Goal: Task Accomplishment & Management: Use online tool/utility

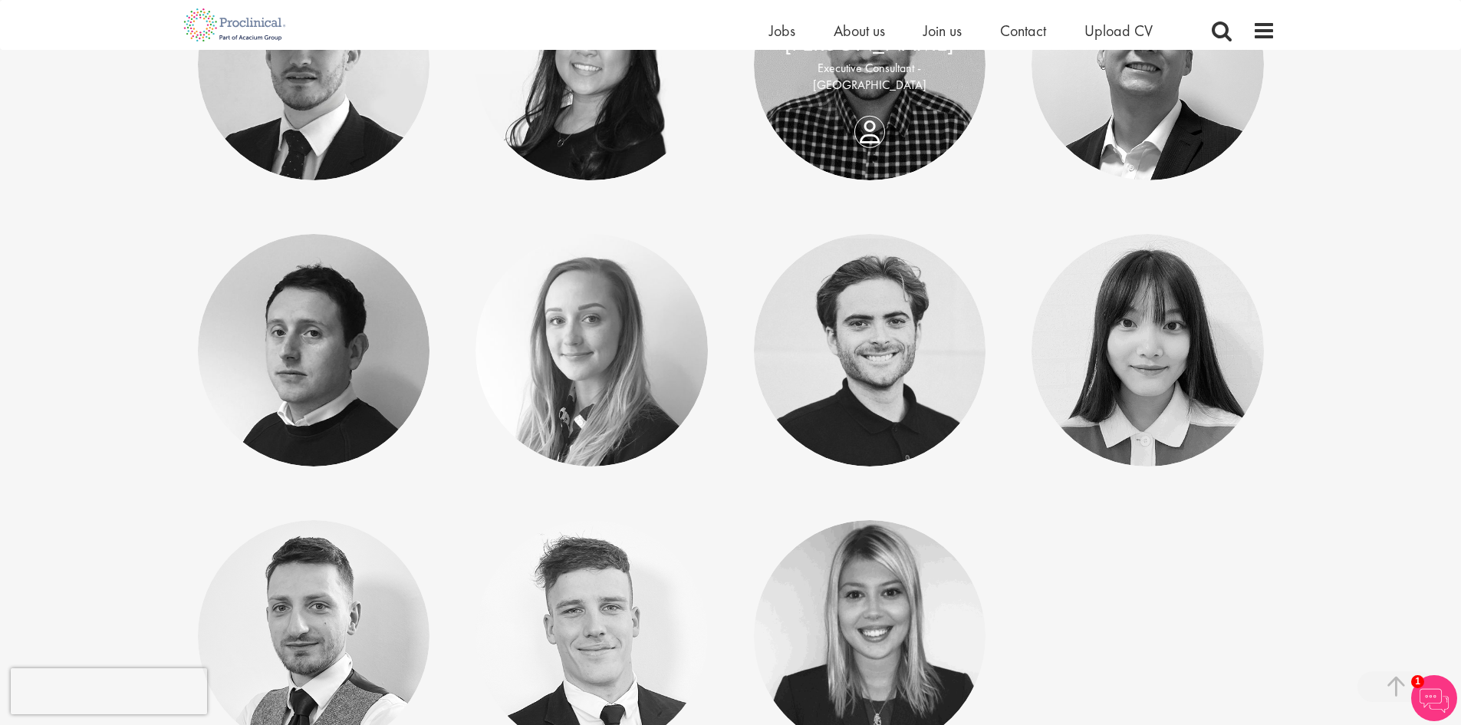
scroll to position [7431, 0]
click at [786, 28] on span "Jobs" at bounding box center [782, 31] width 26 height 20
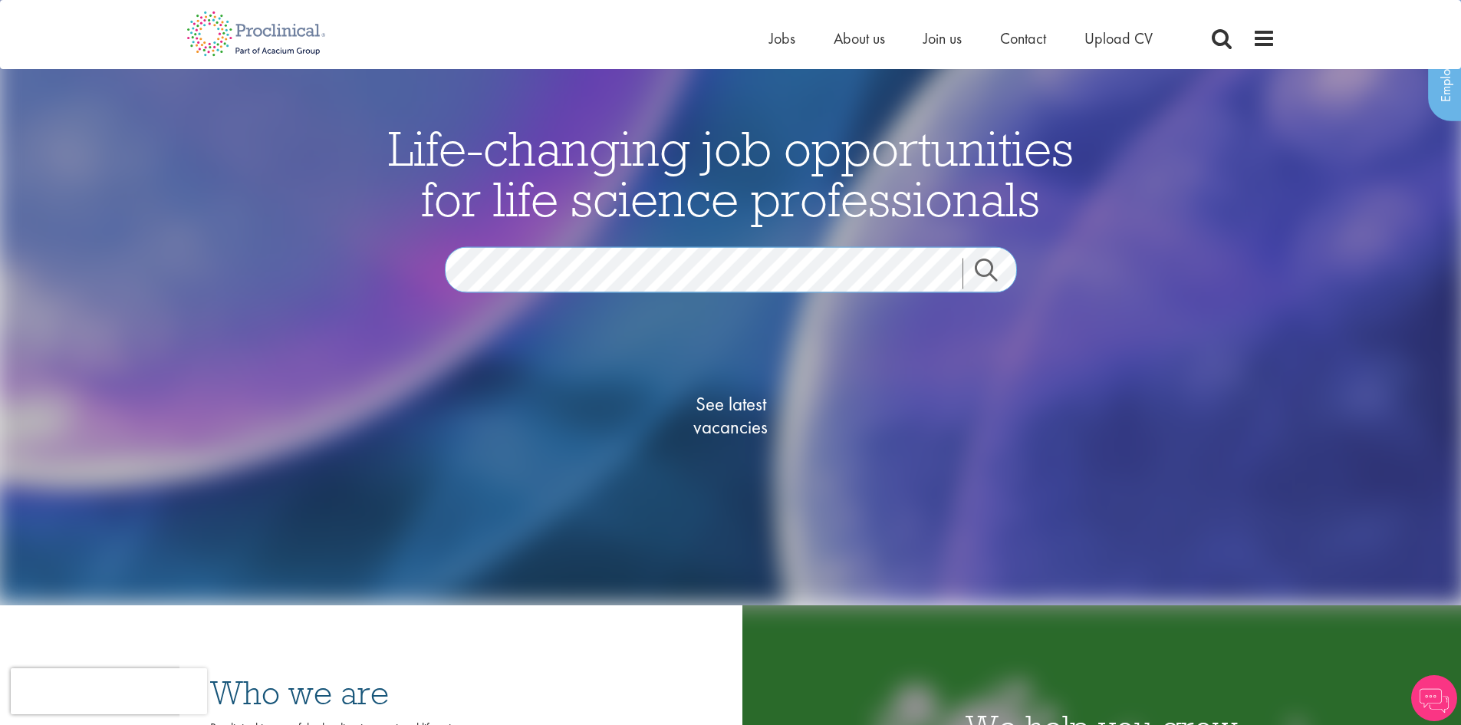
scroll to position [307, 0]
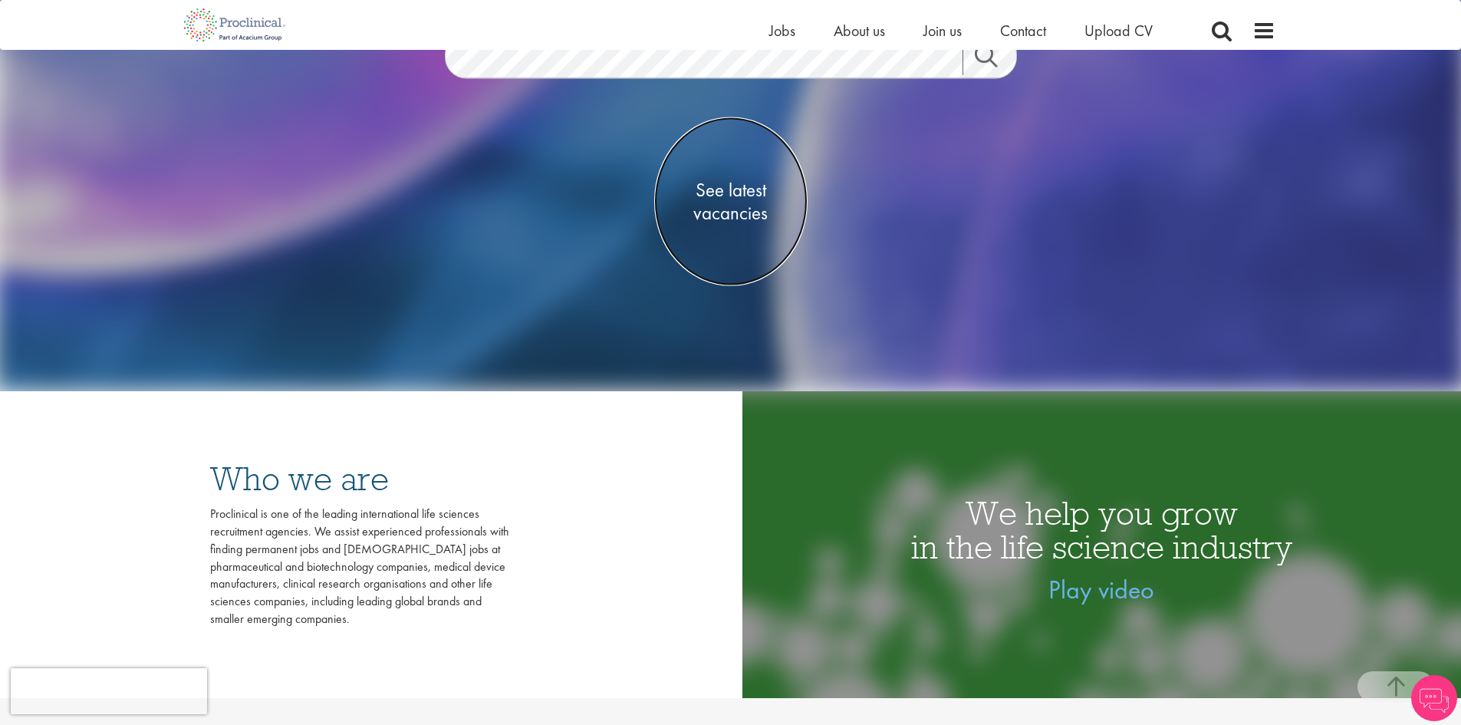
click at [727, 213] on span "See latest vacancies" at bounding box center [730, 201] width 153 height 46
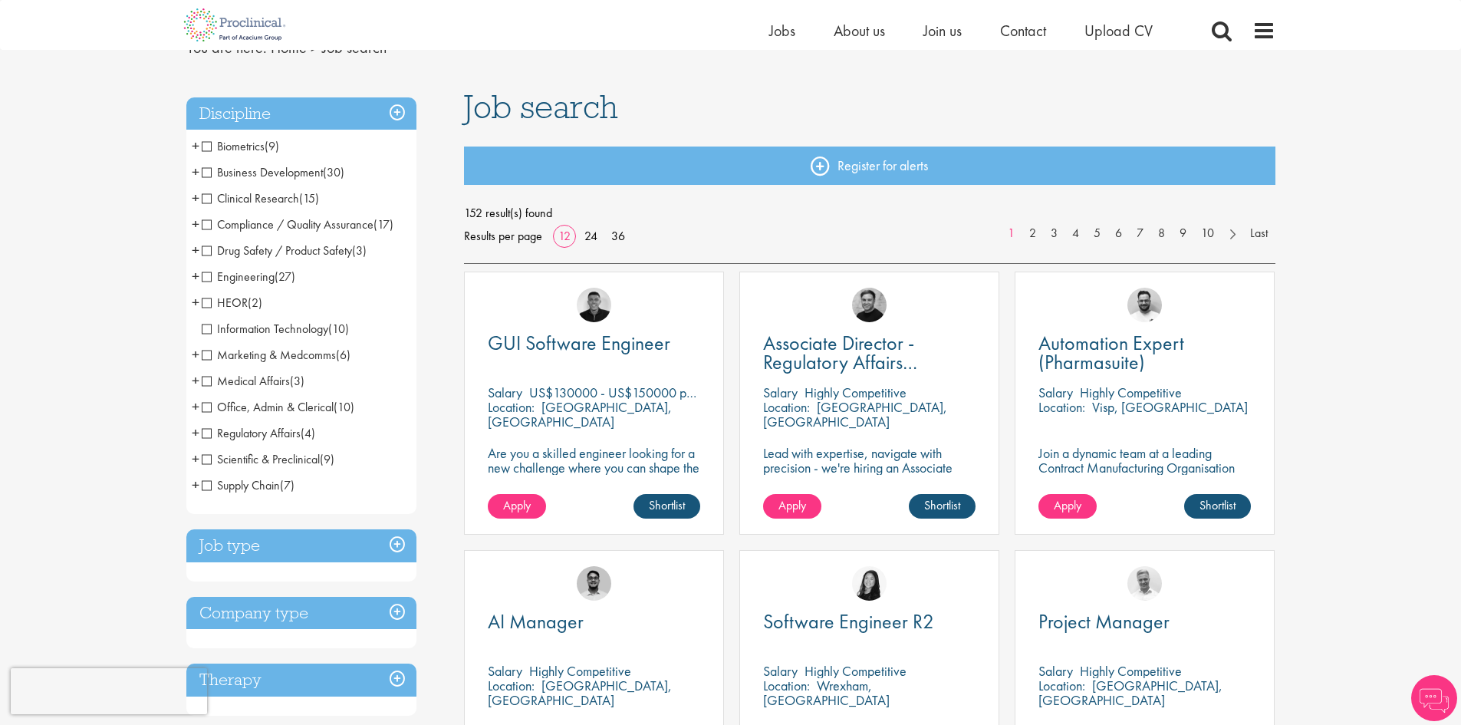
scroll to position [77, 0]
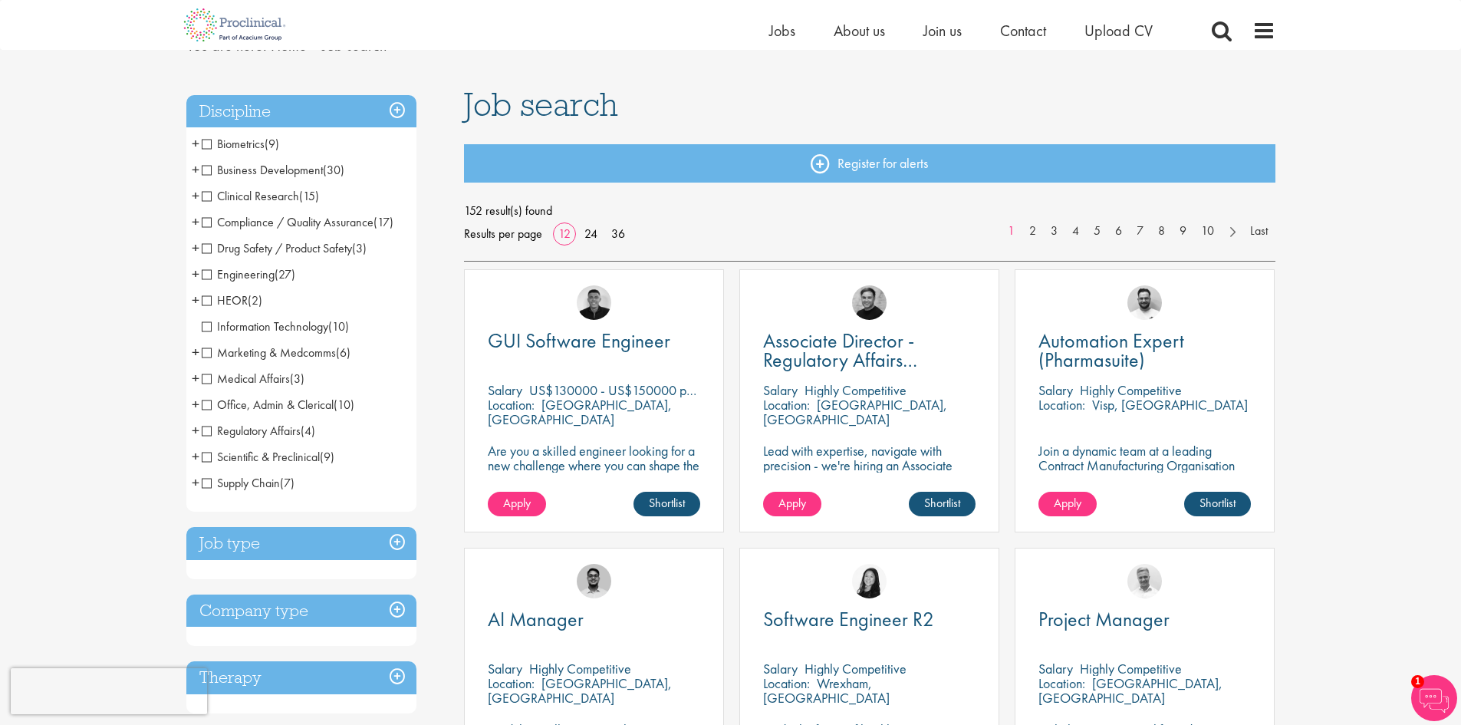
click at [197, 405] on span "+" at bounding box center [196, 404] width 8 height 23
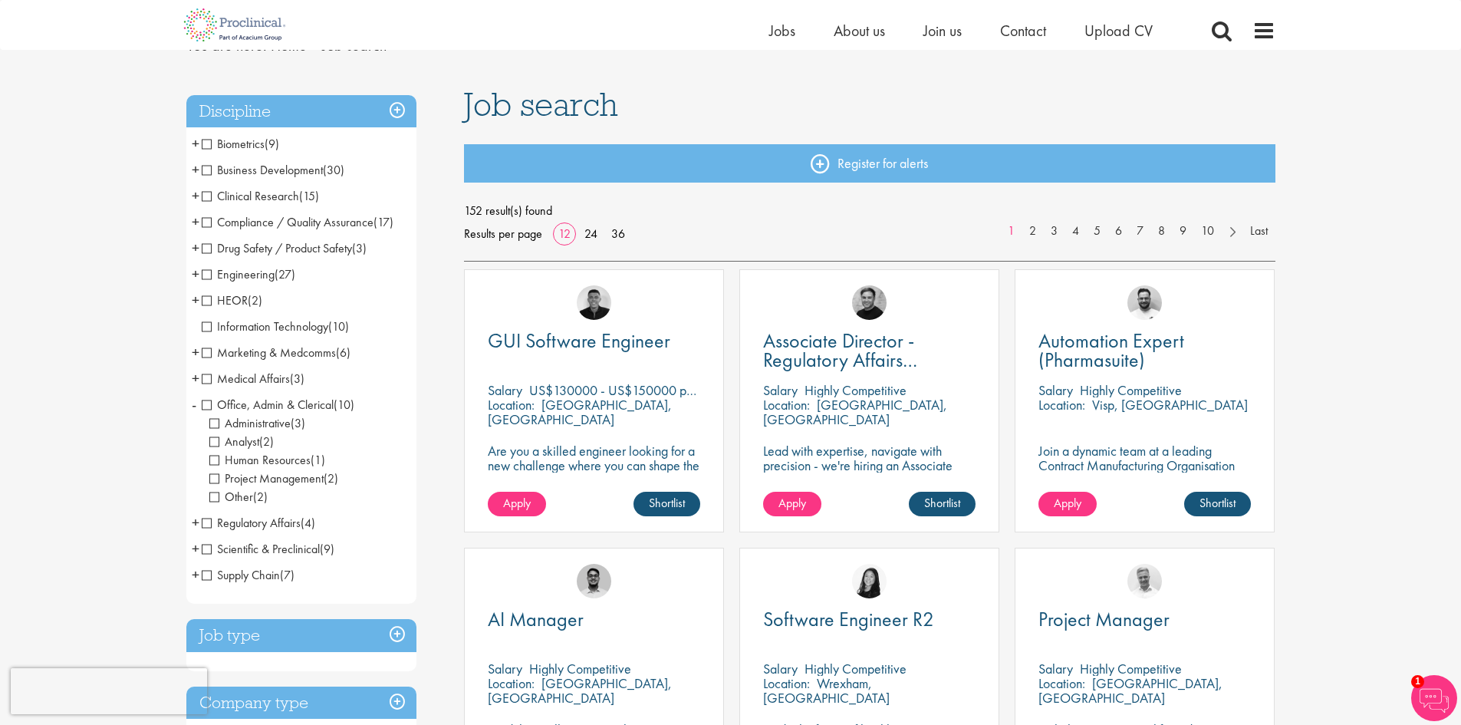
click at [197, 405] on li "Office, Admin & Clerical (10) - + Administrative (3) Analyst (2) Human Resource…" at bounding box center [301, 451] width 230 height 118
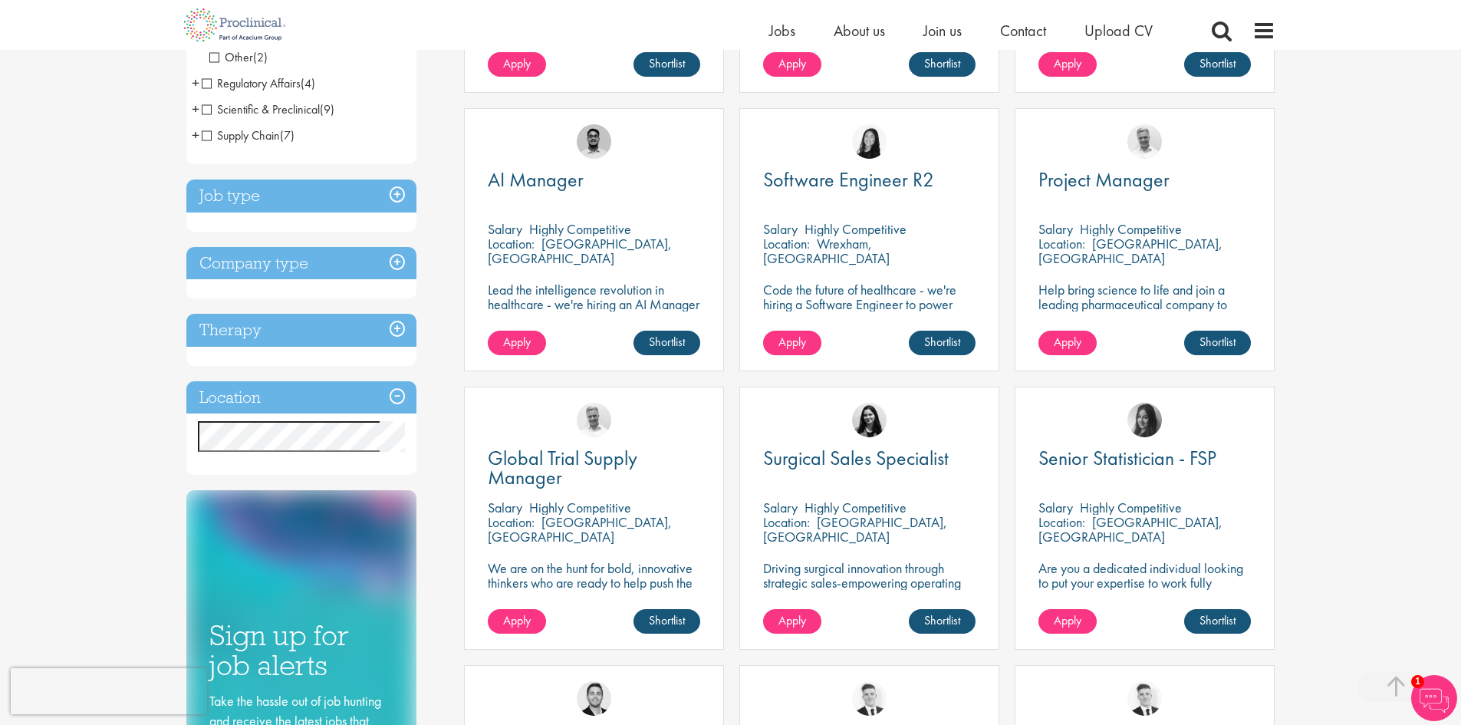
scroll to position [537, 0]
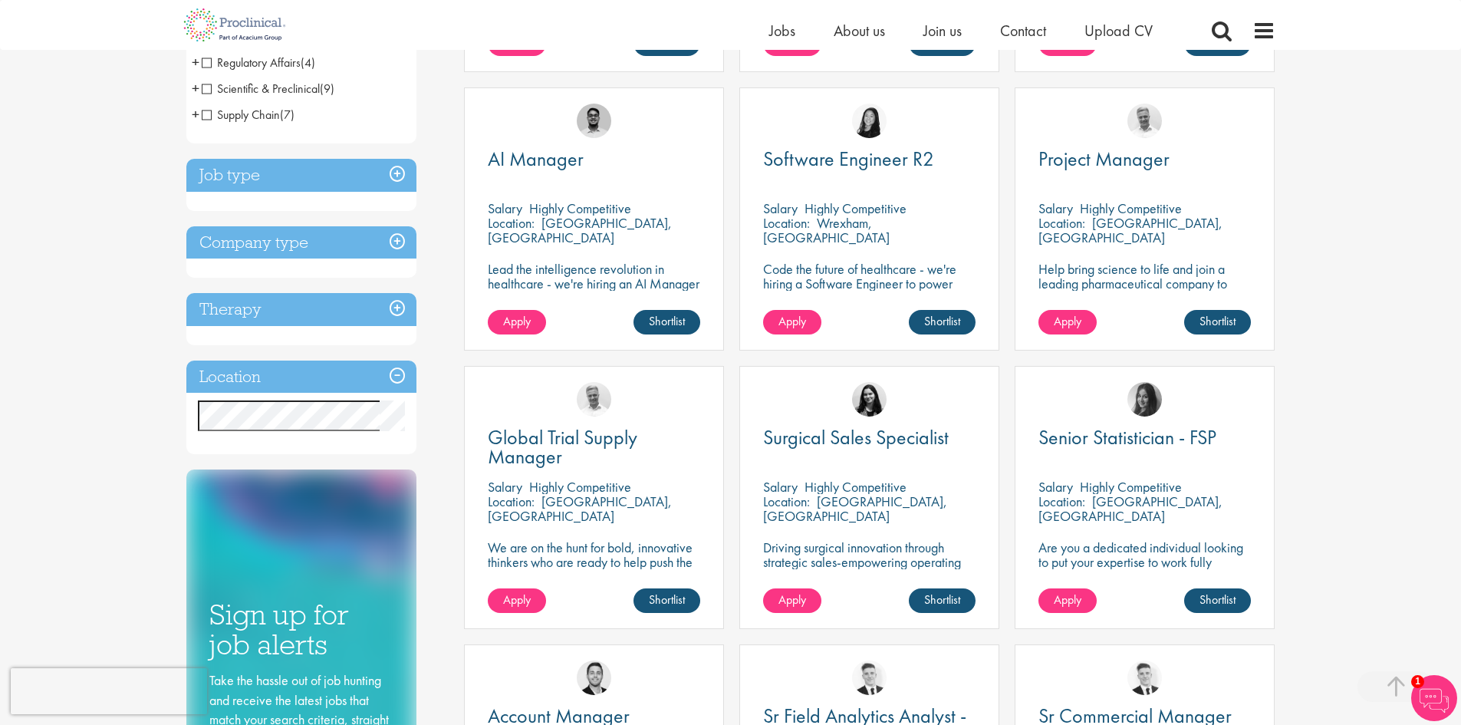
click at [398, 243] on h3 "Company type" at bounding box center [301, 242] width 230 height 33
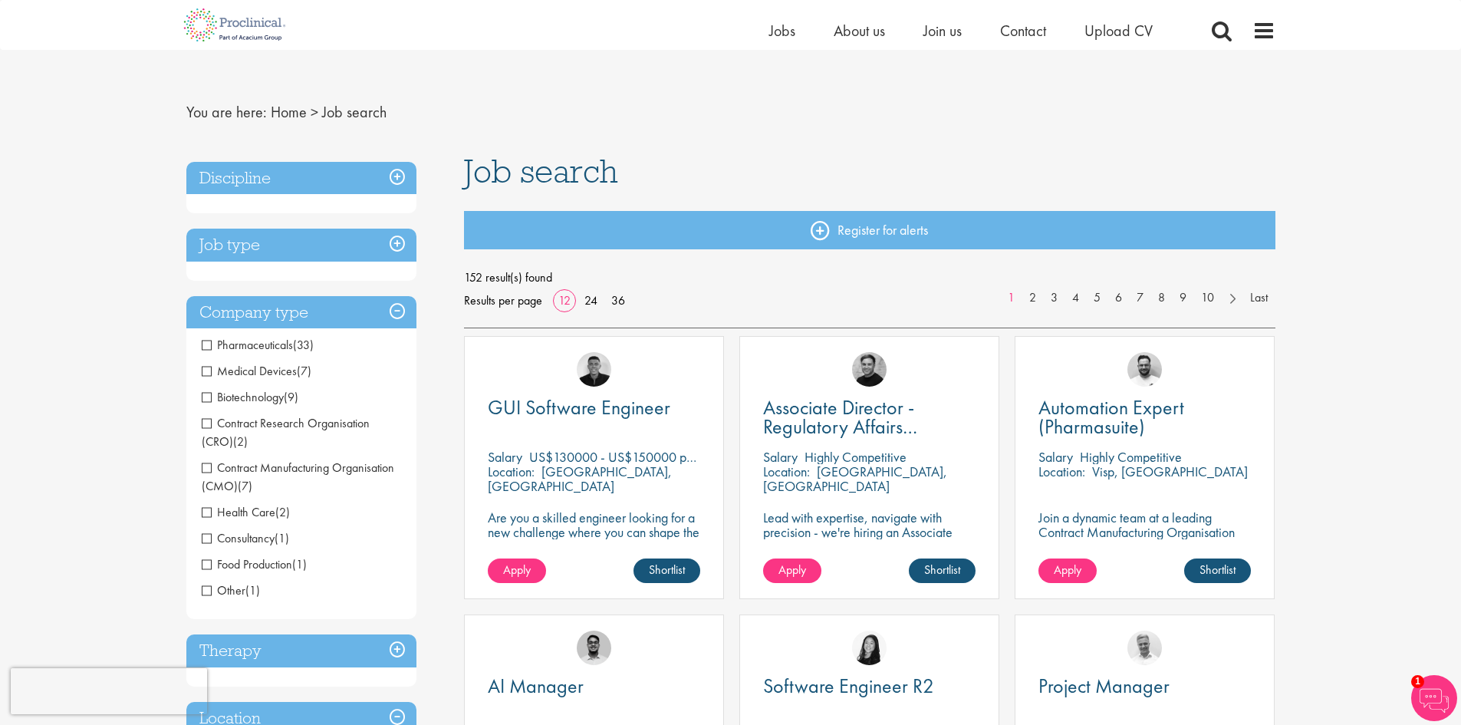
scroll to position [0, 0]
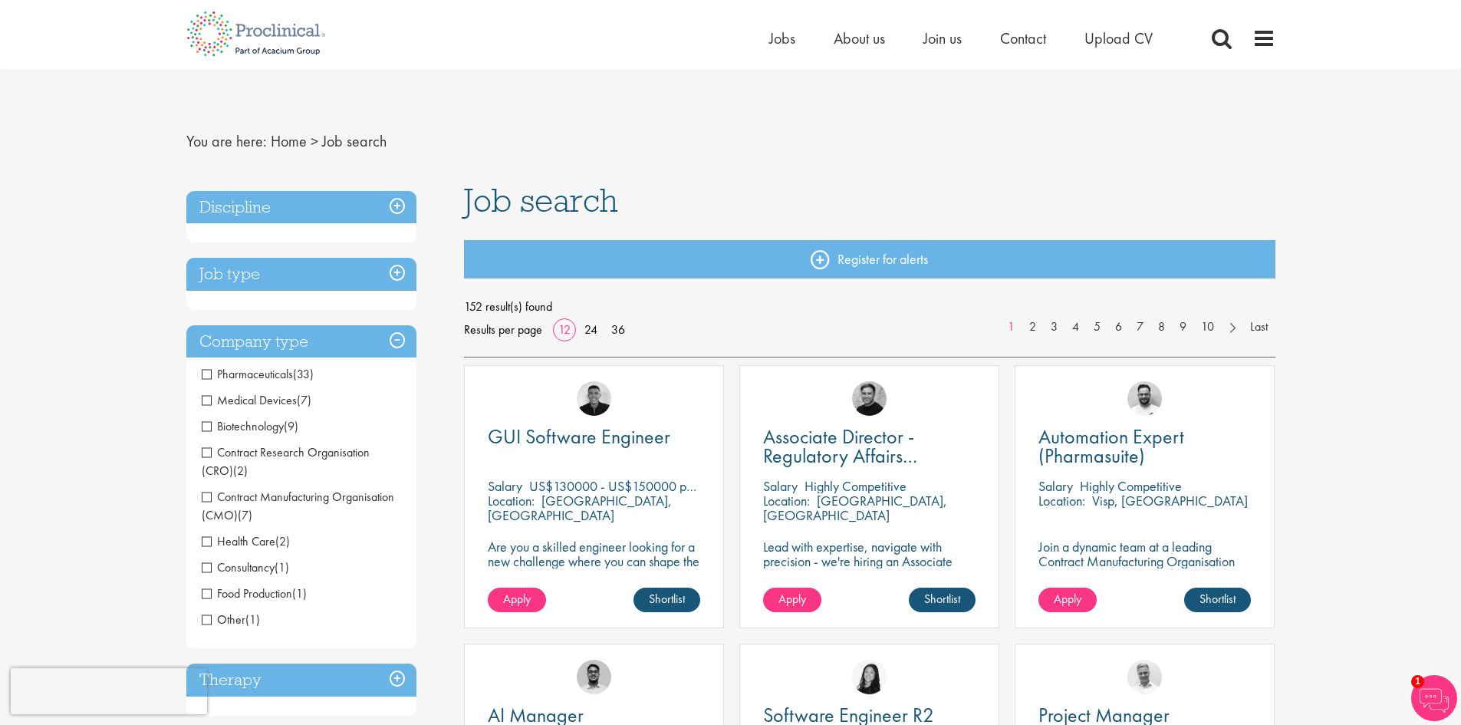
click at [397, 276] on h3 "Job type" at bounding box center [301, 274] width 230 height 33
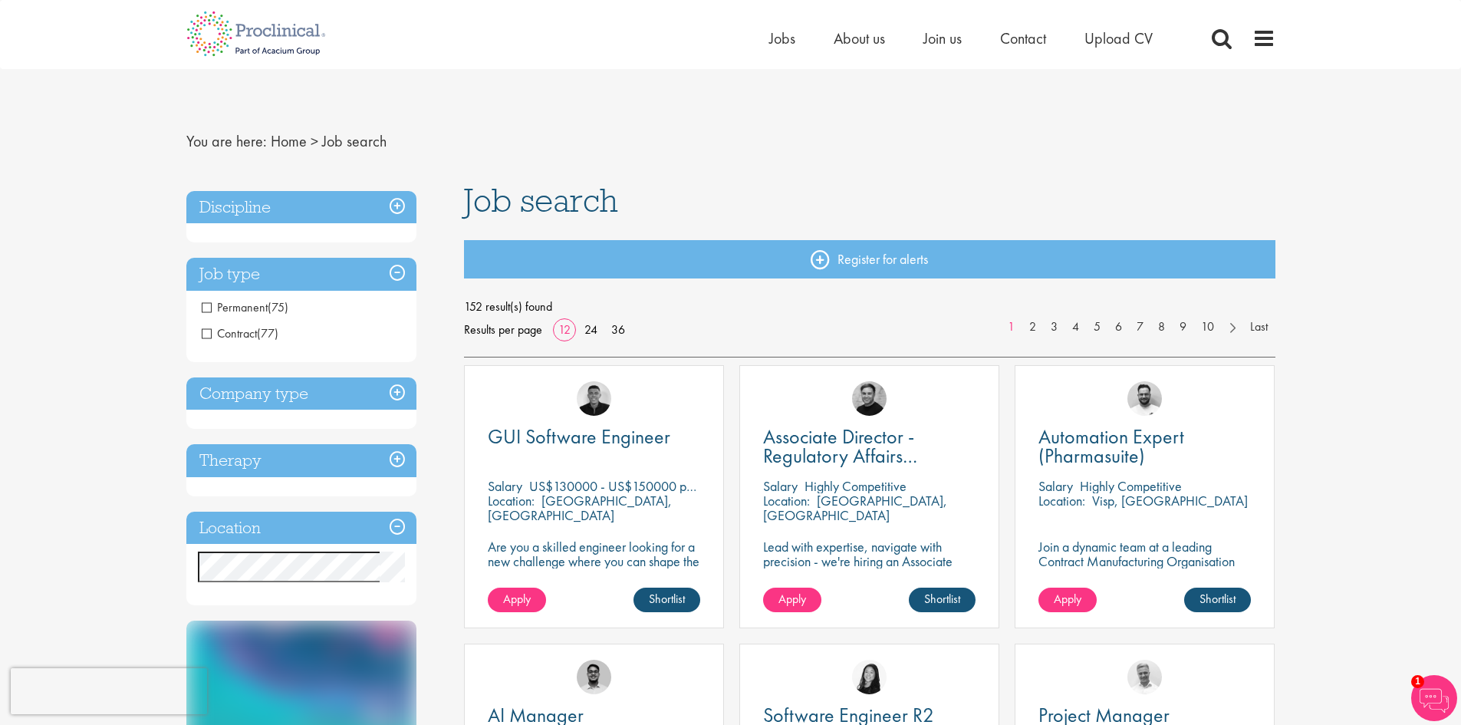
click at [399, 206] on h3 "Discipline" at bounding box center [301, 207] width 230 height 33
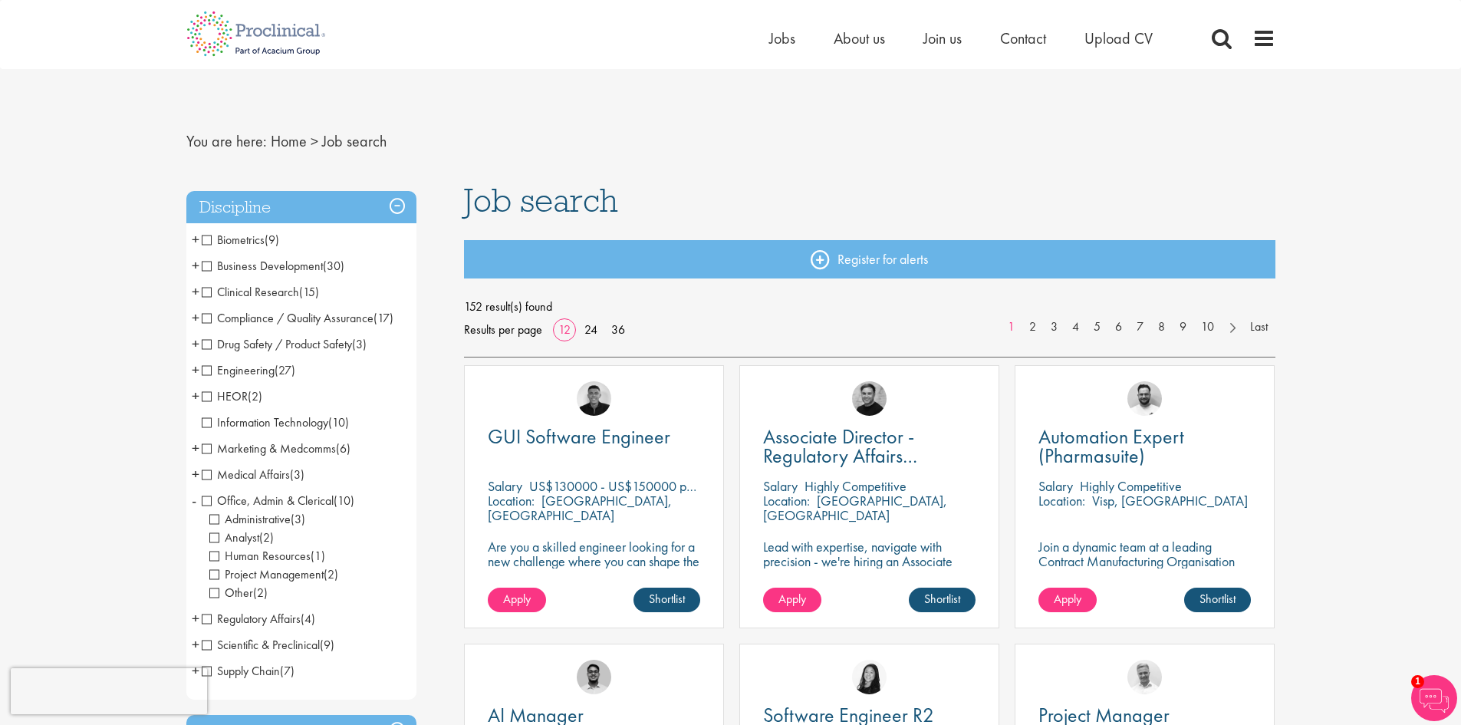
click at [193, 473] on span "+" at bounding box center [196, 474] width 8 height 23
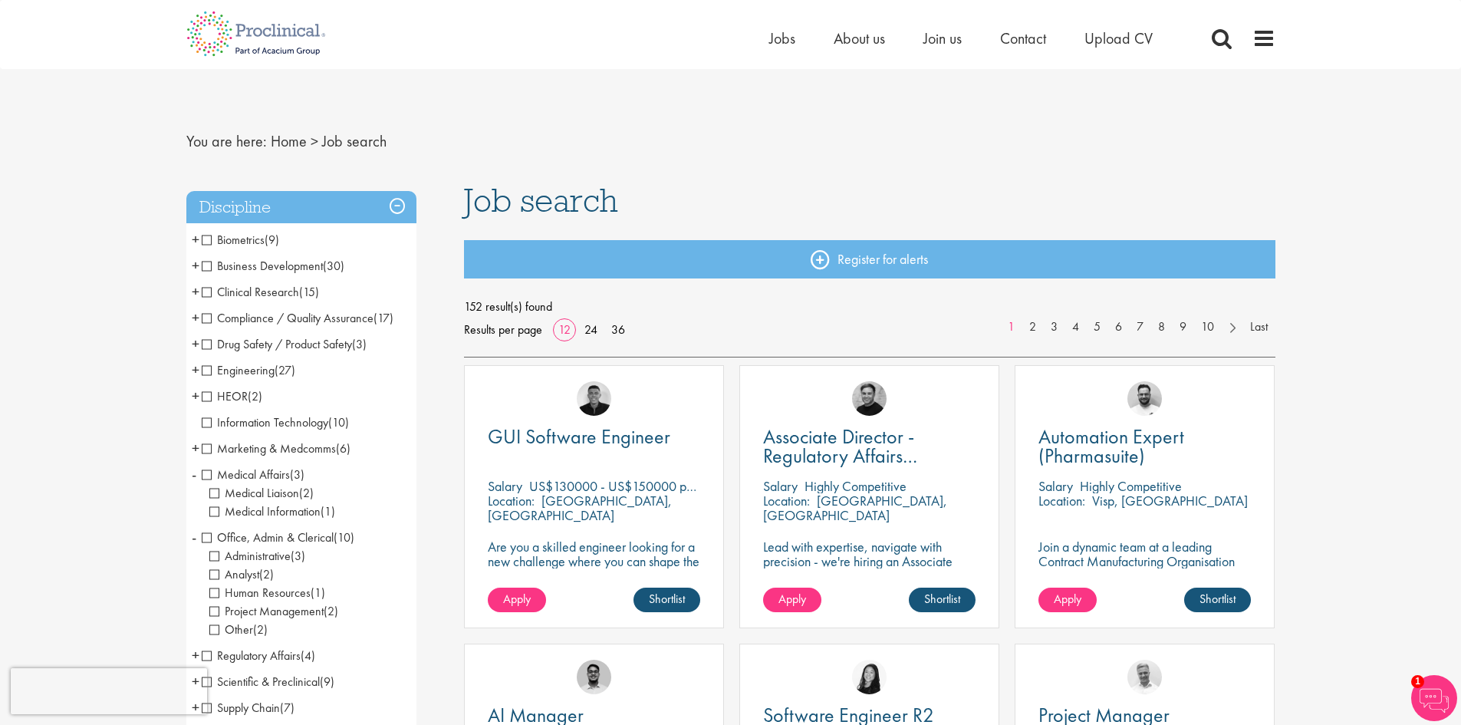
click at [199, 473] on li "Medical Affairs (3) - + Medical Liaison (2) Medical Information (1)" at bounding box center [301, 493] width 230 height 63
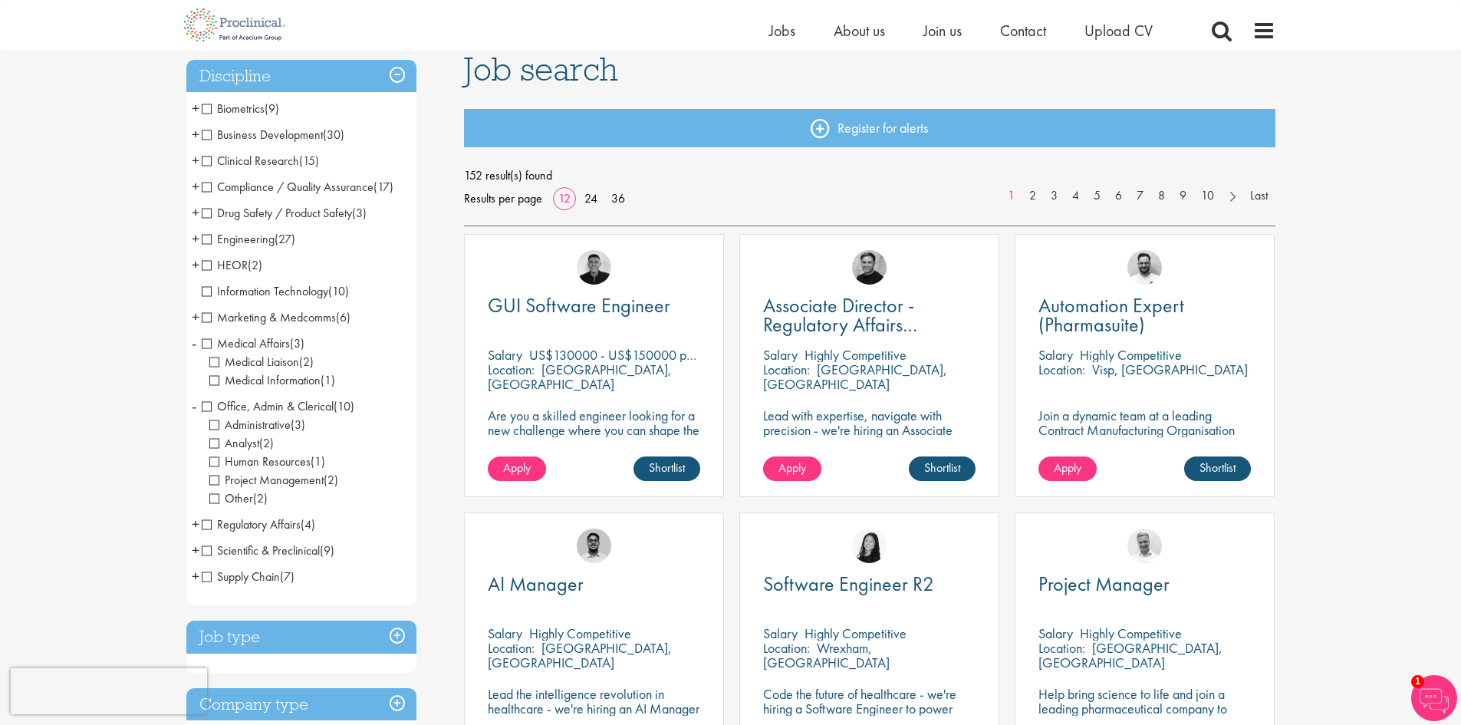
scroll to position [77, 0]
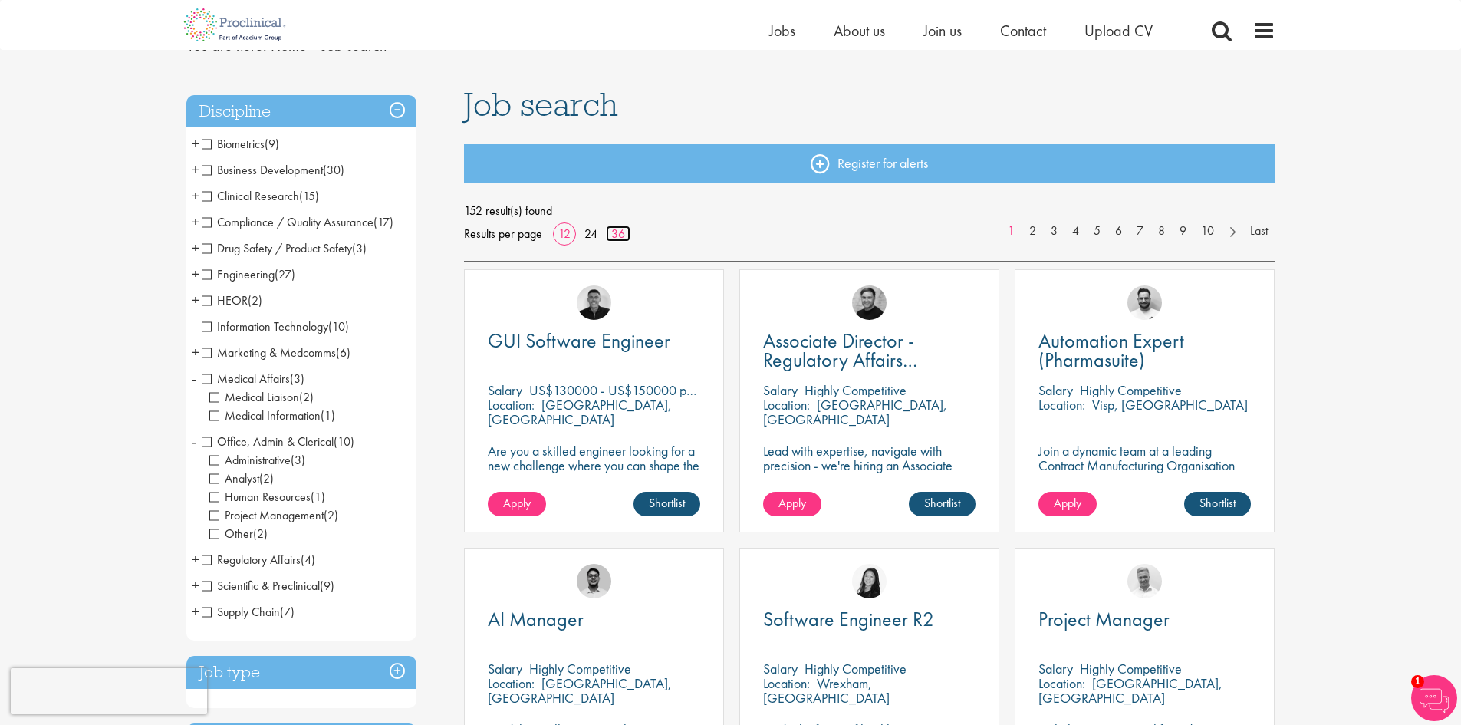
click at [614, 232] on link "36" at bounding box center [618, 234] width 25 height 16
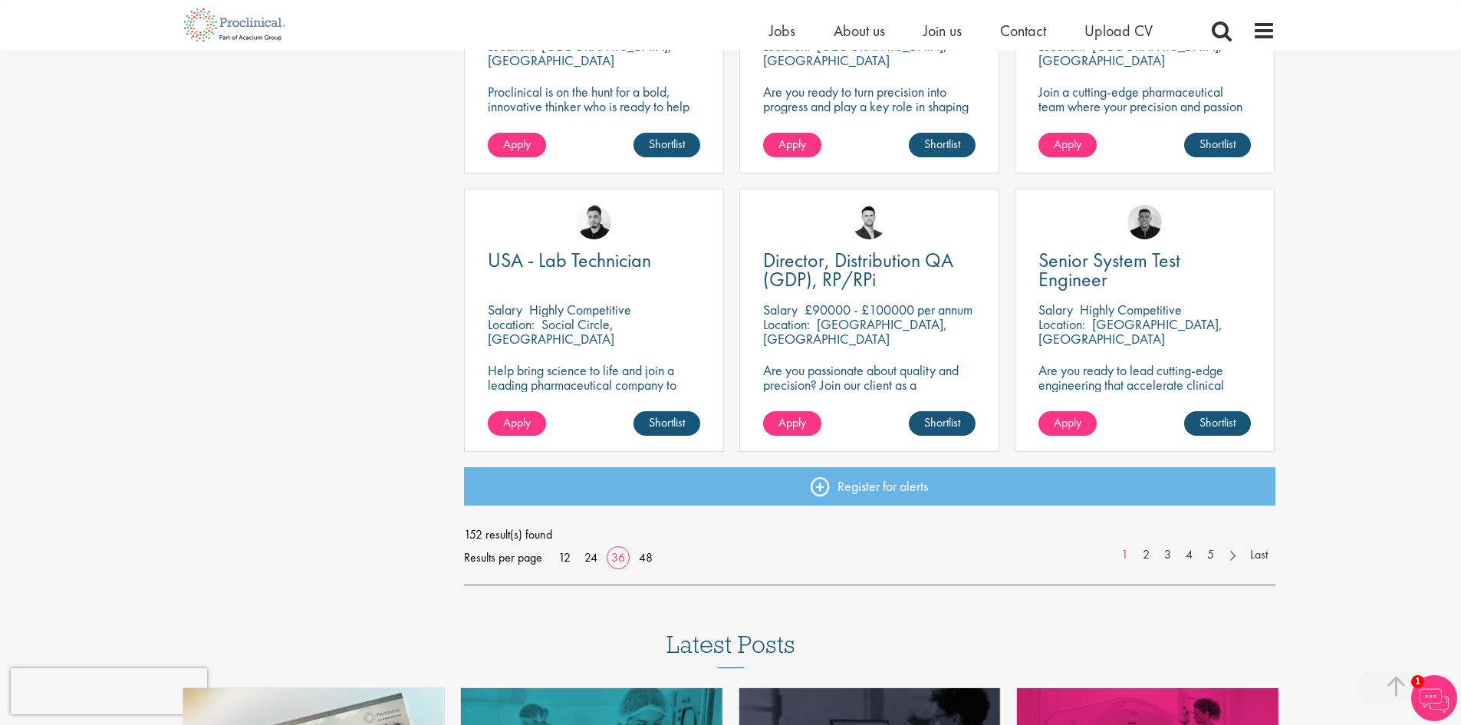
scroll to position [3222, 0]
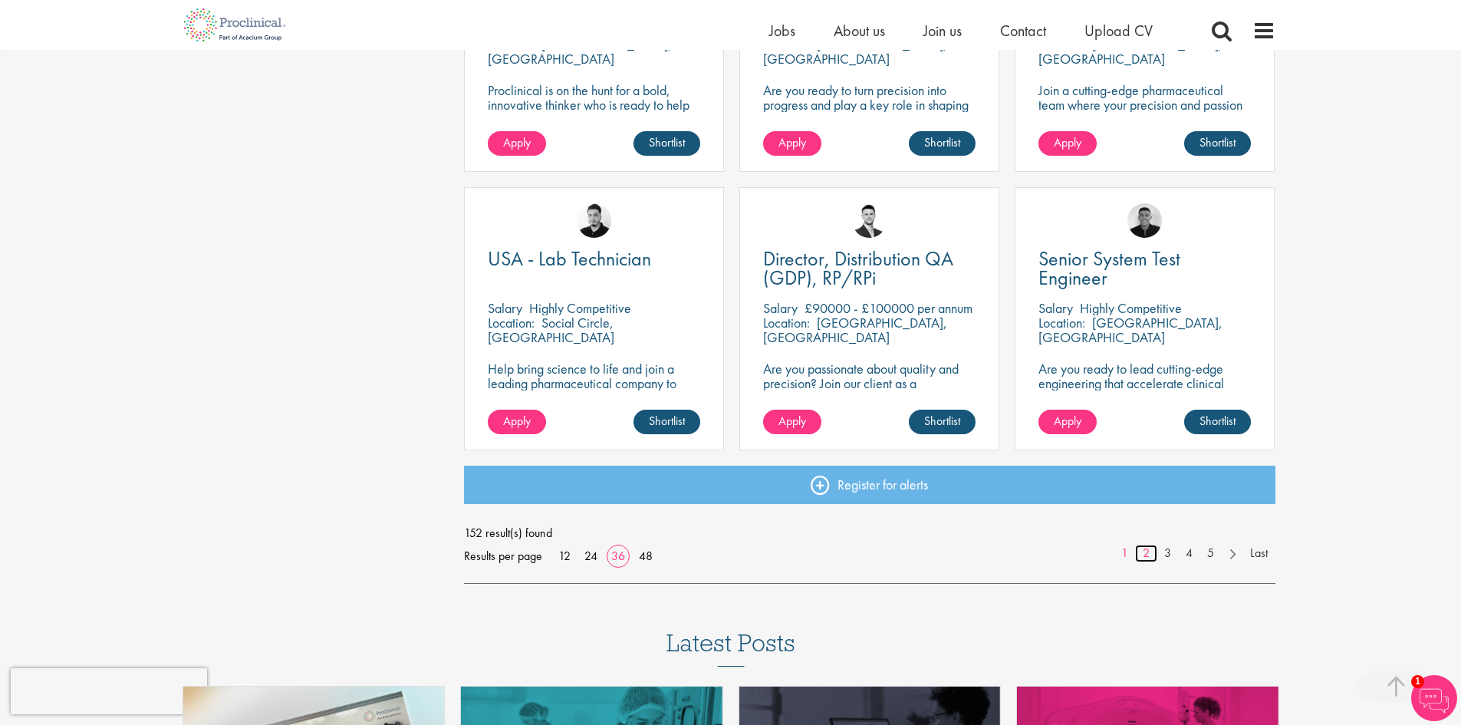
click at [1146, 552] on link "2" at bounding box center [1146, 554] width 22 height 18
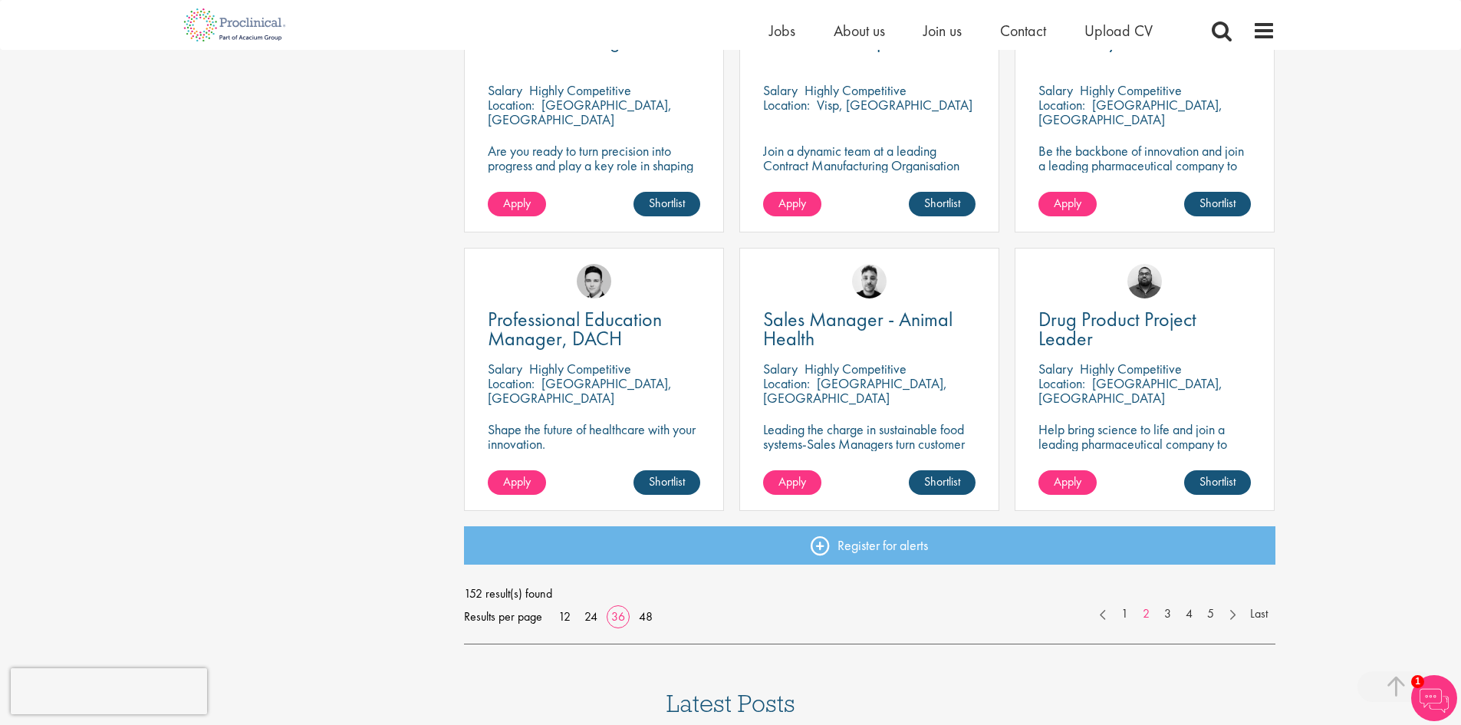
scroll to position [3222, 0]
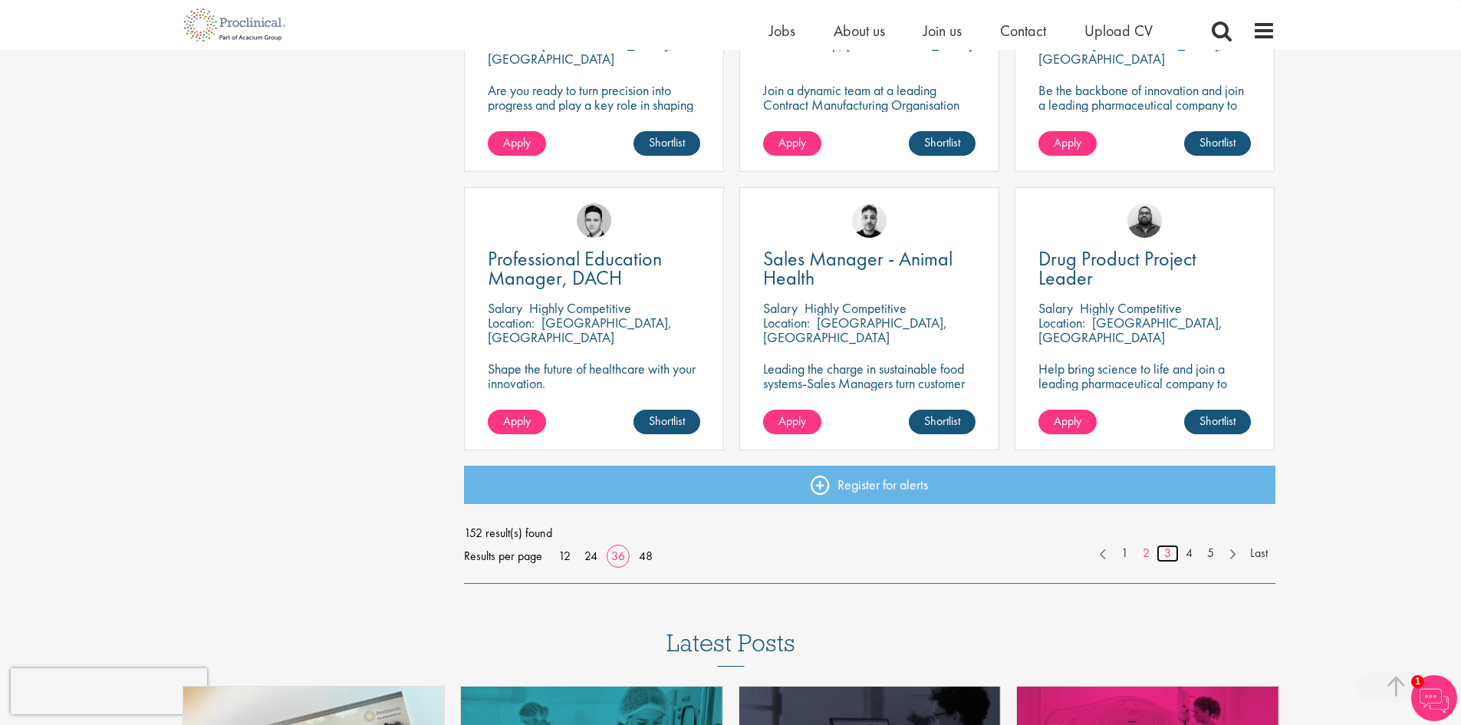
click at [1166, 555] on link "3" at bounding box center [1168, 554] width 22 height 18
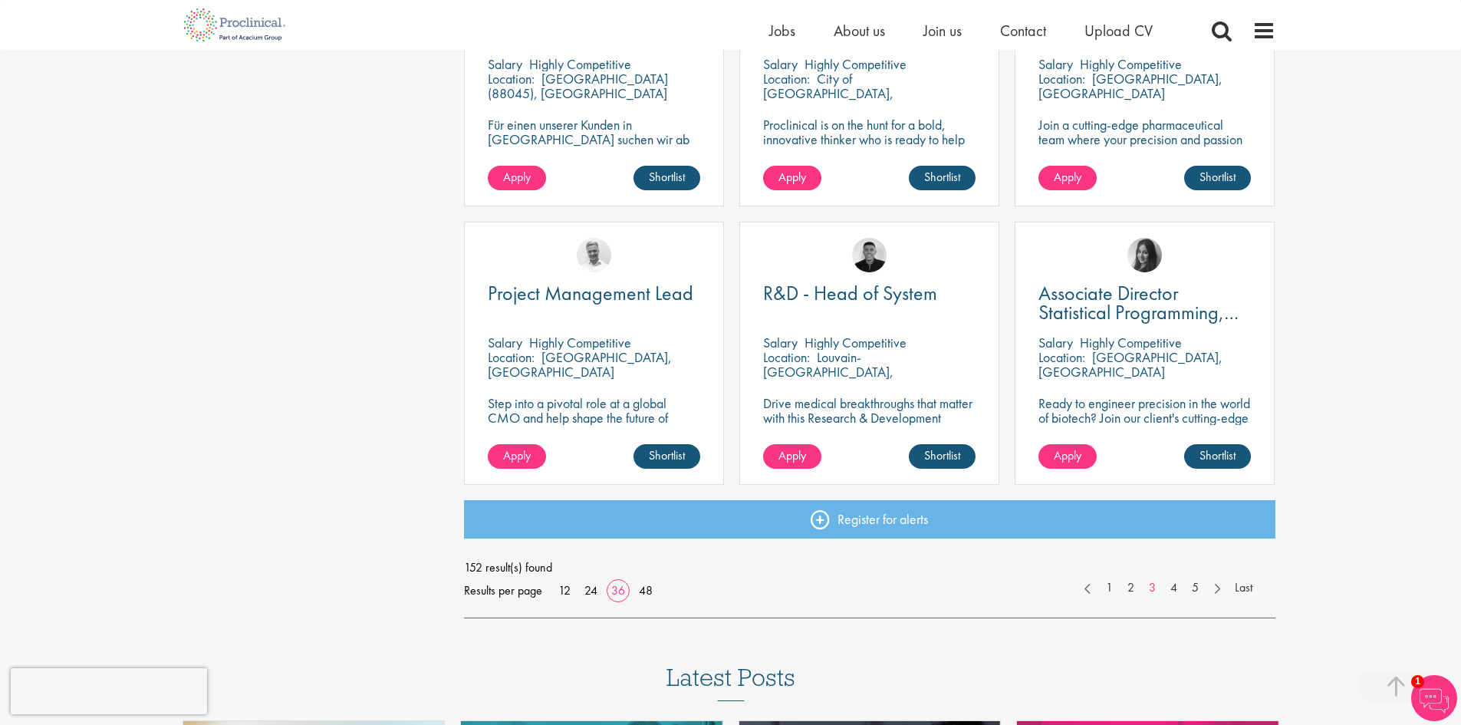
scroll to position [3222, 0]
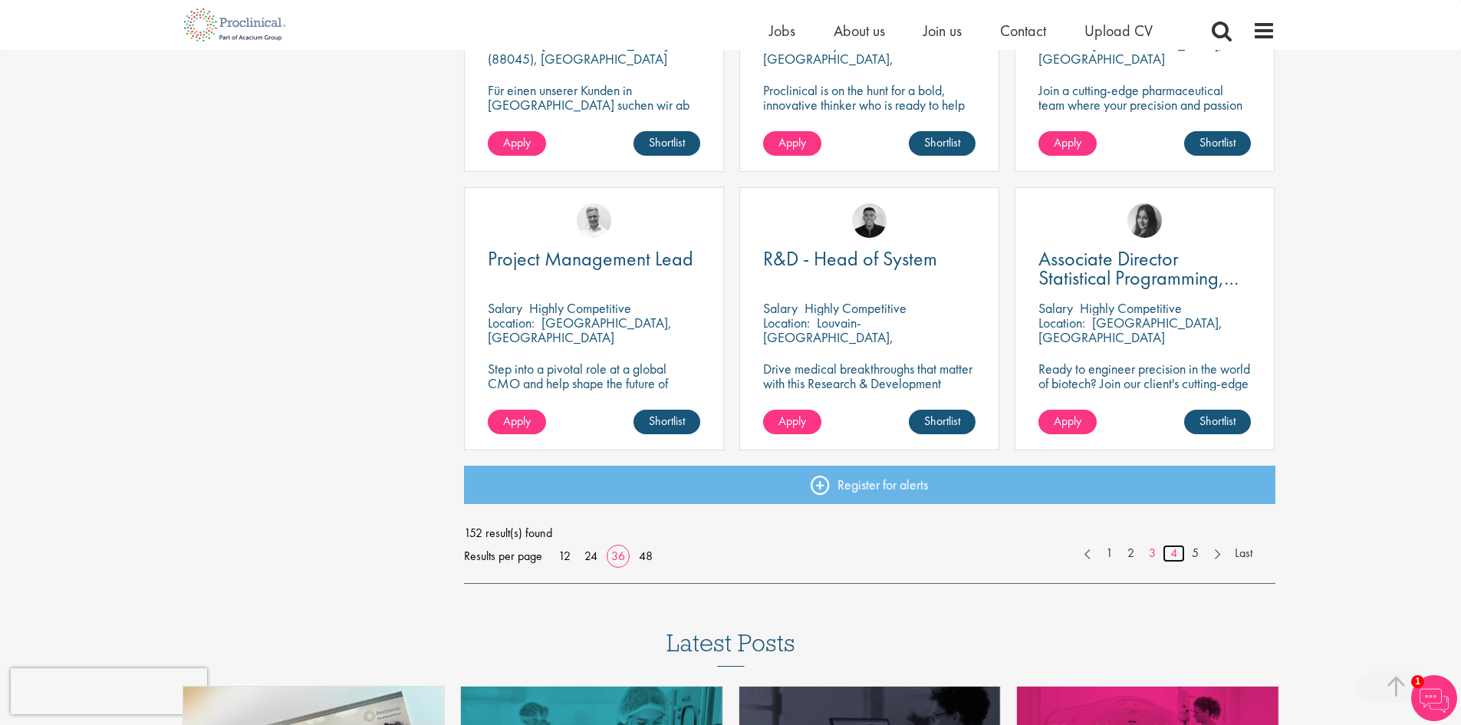
click at [1178, 552] on link "4" at bounding box center [1174, 554] width 22 height 18
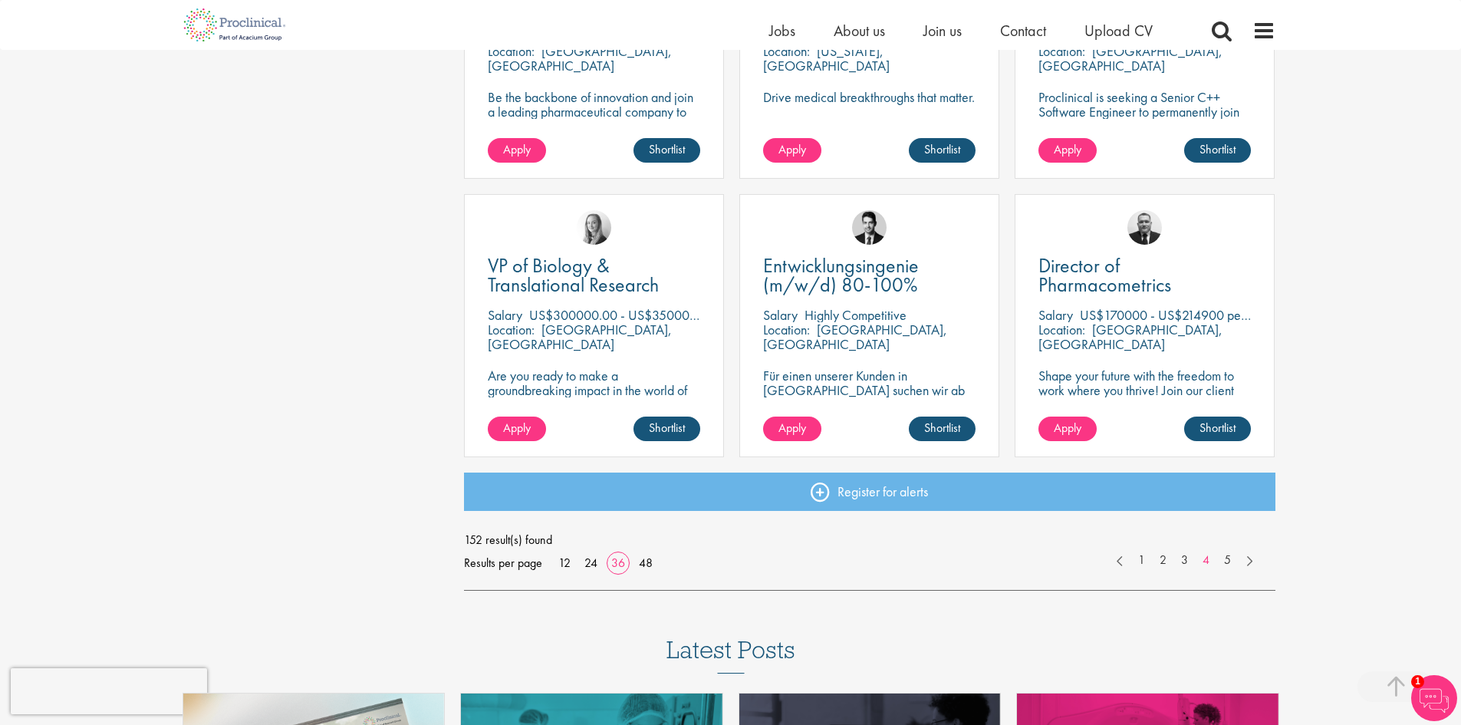
scroll to position [3222, 0]
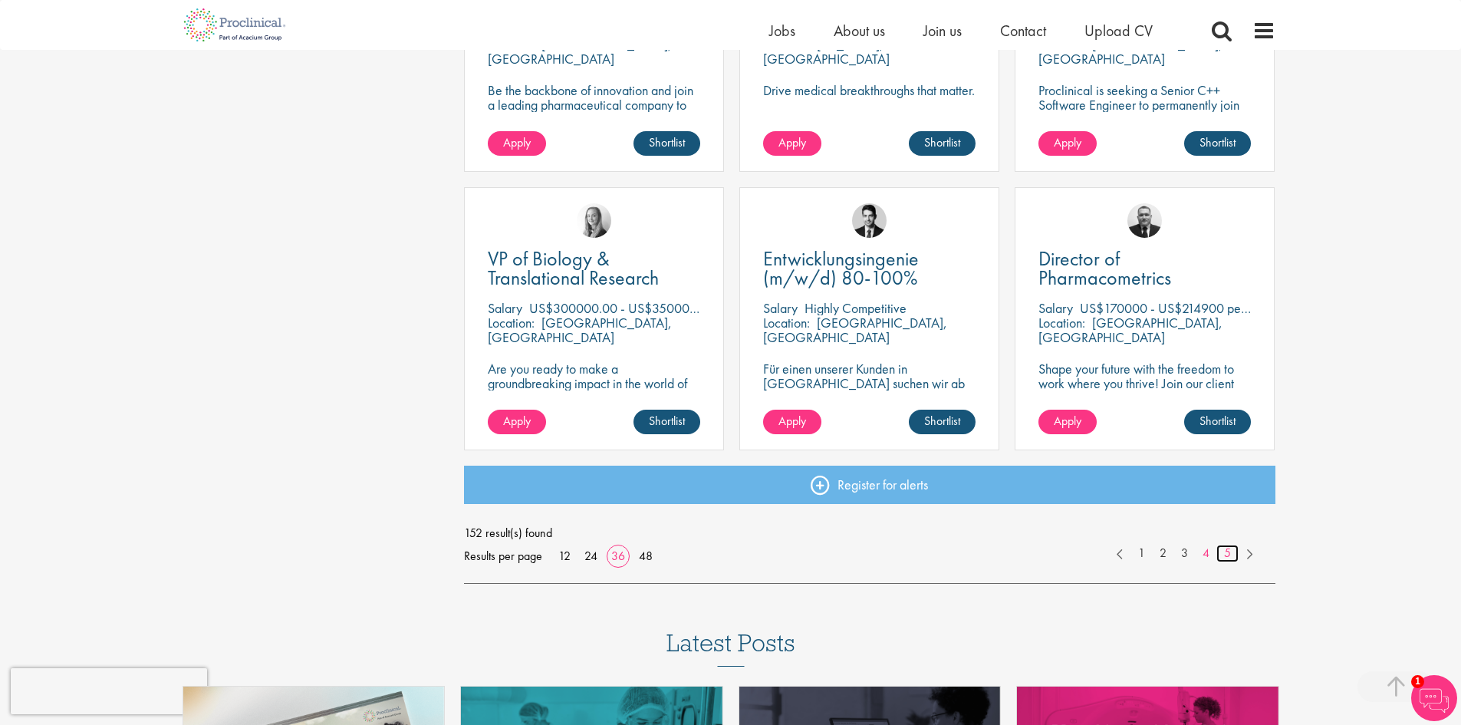
click at [1230, 558] on link "5" at bounding box center [1228, 554] width 22 height 18
